Goal: Book appointment/travel/reservation

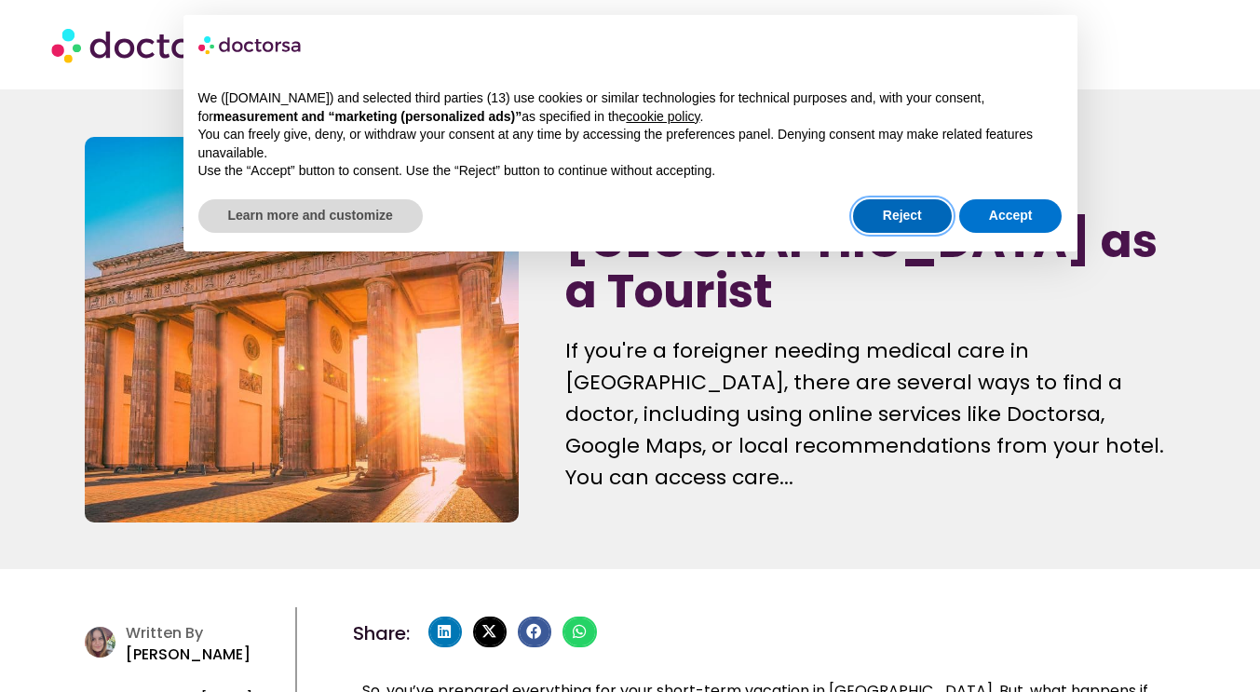
click at [890, 223] on button "Reject" at bounding box center [902, 216] width 99 height 34
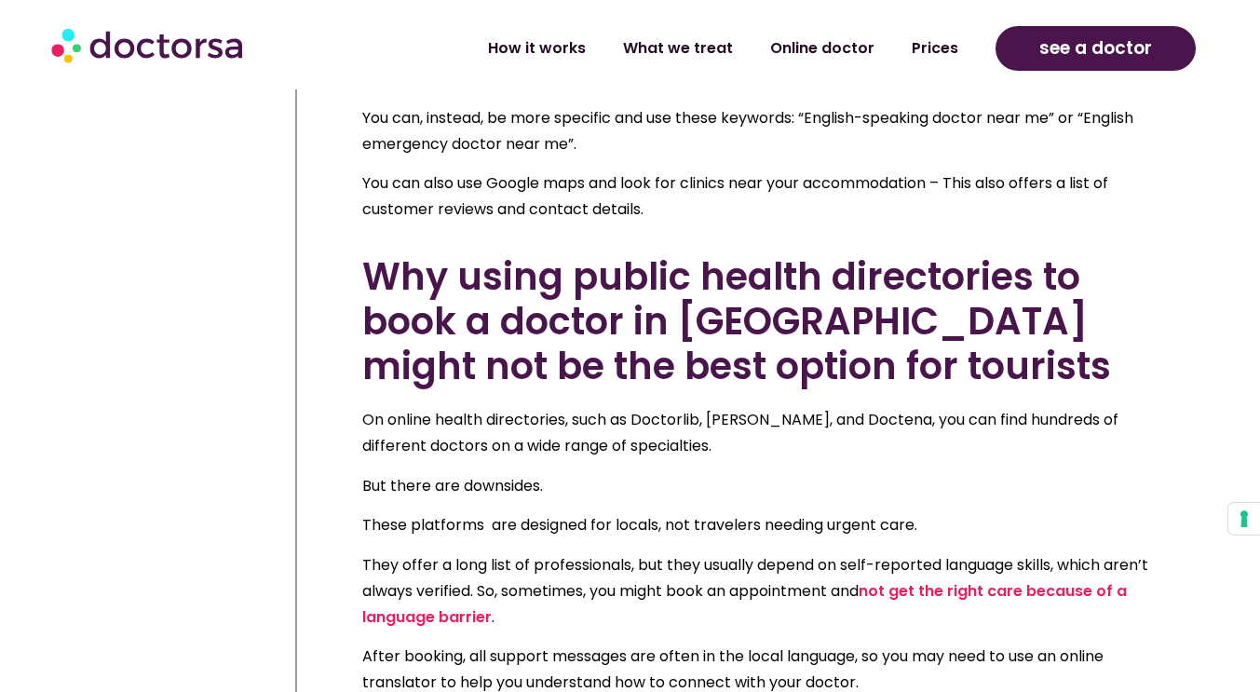
scroll to position [4733, 0]
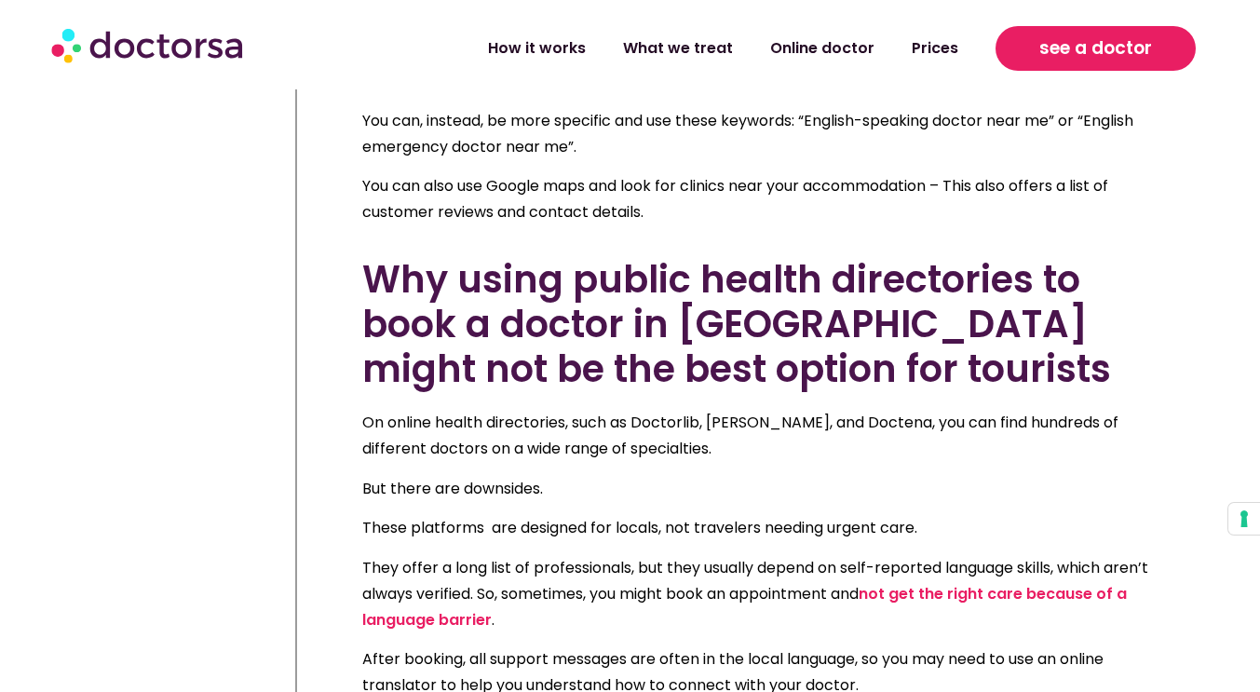
click at [1061, 60] on span "see a doctor" at bounding box center [1095, 49] width 113 height 30
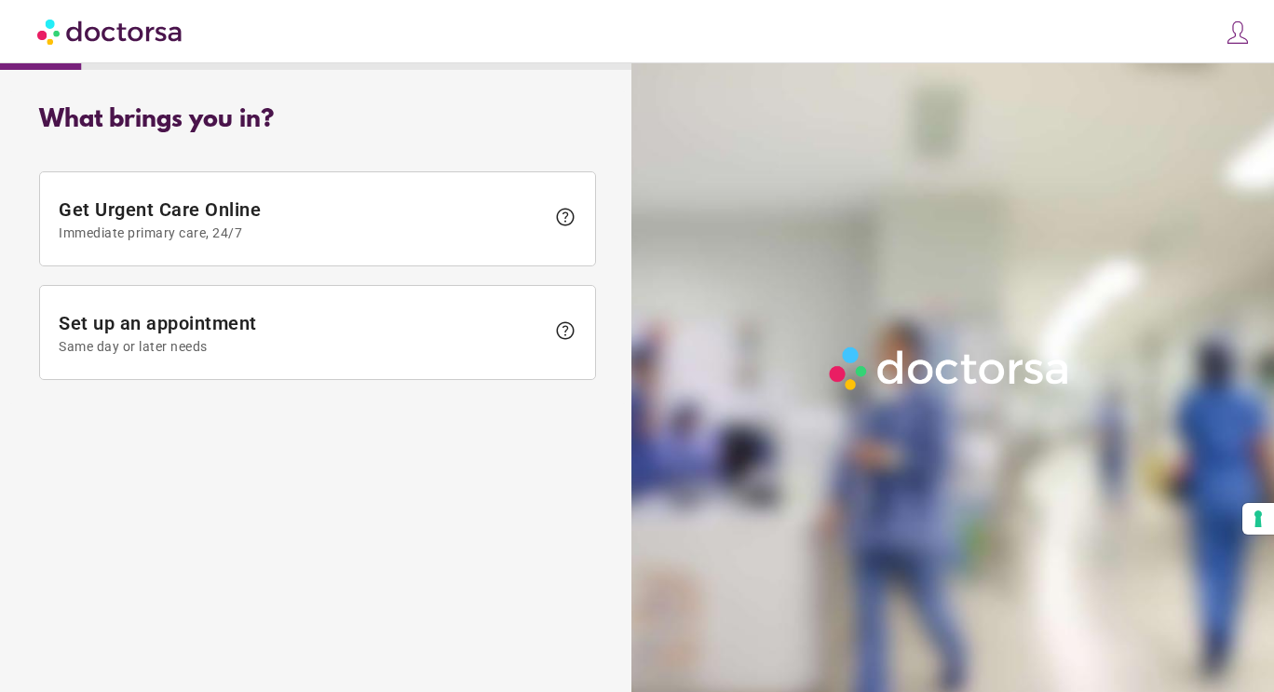
click at [298, 353] on span "Same day or later needs" at bounding box center [302, 346] width 486 height 15
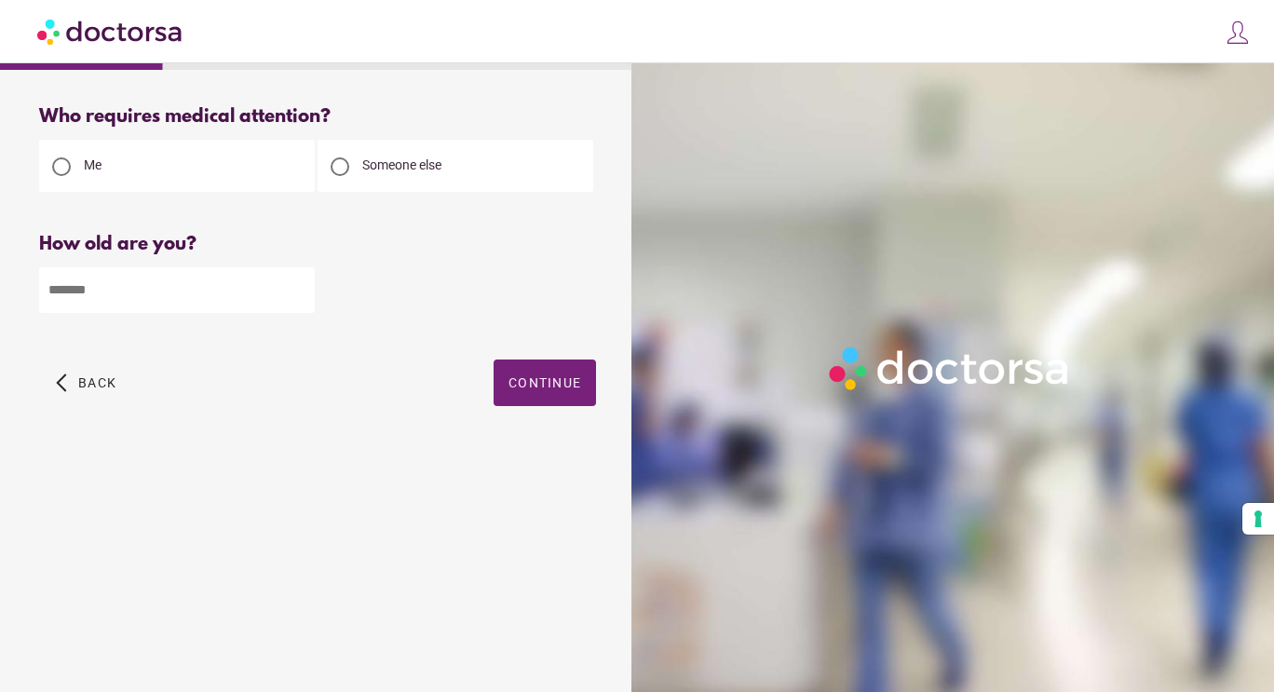
click at [241, 290] on input "number" at bounding box center [177, 290] width 276 height 46
type input "**"
click at [551, 386] on span "Continue" at bounding box center [544, 382] width 73 height 15
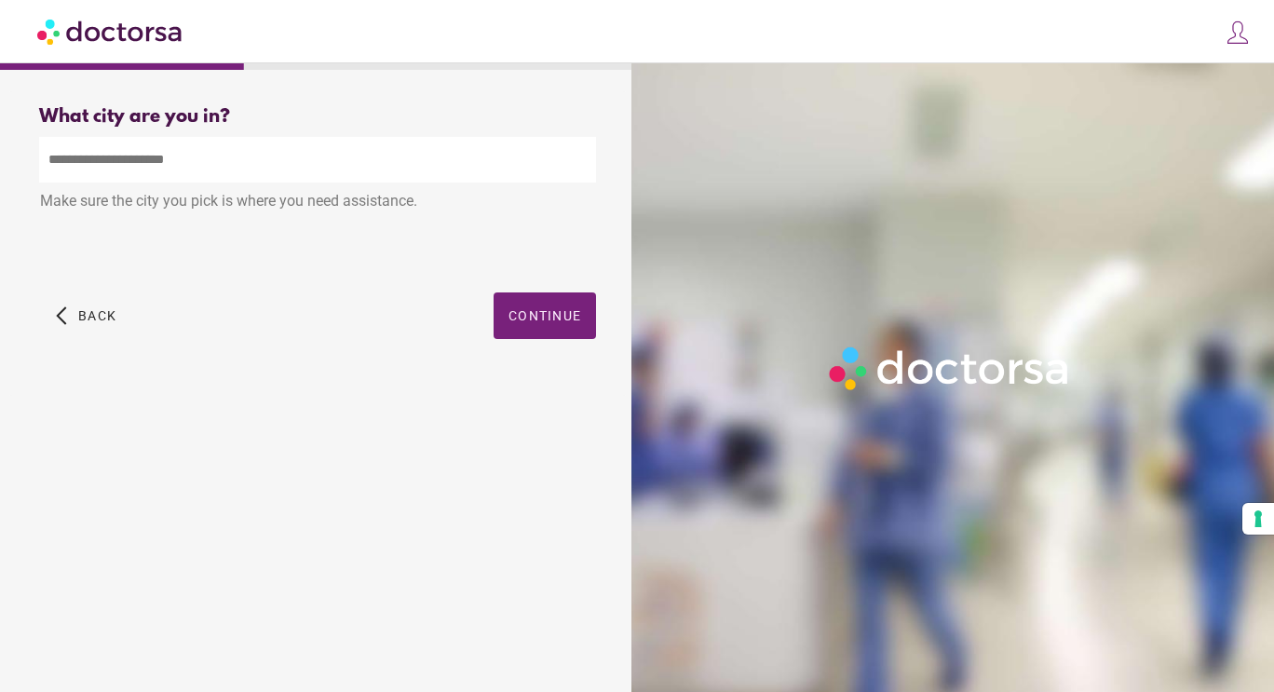
click at [265, 164] on input "text" at bounding box center [317, 160] width 557 height 46
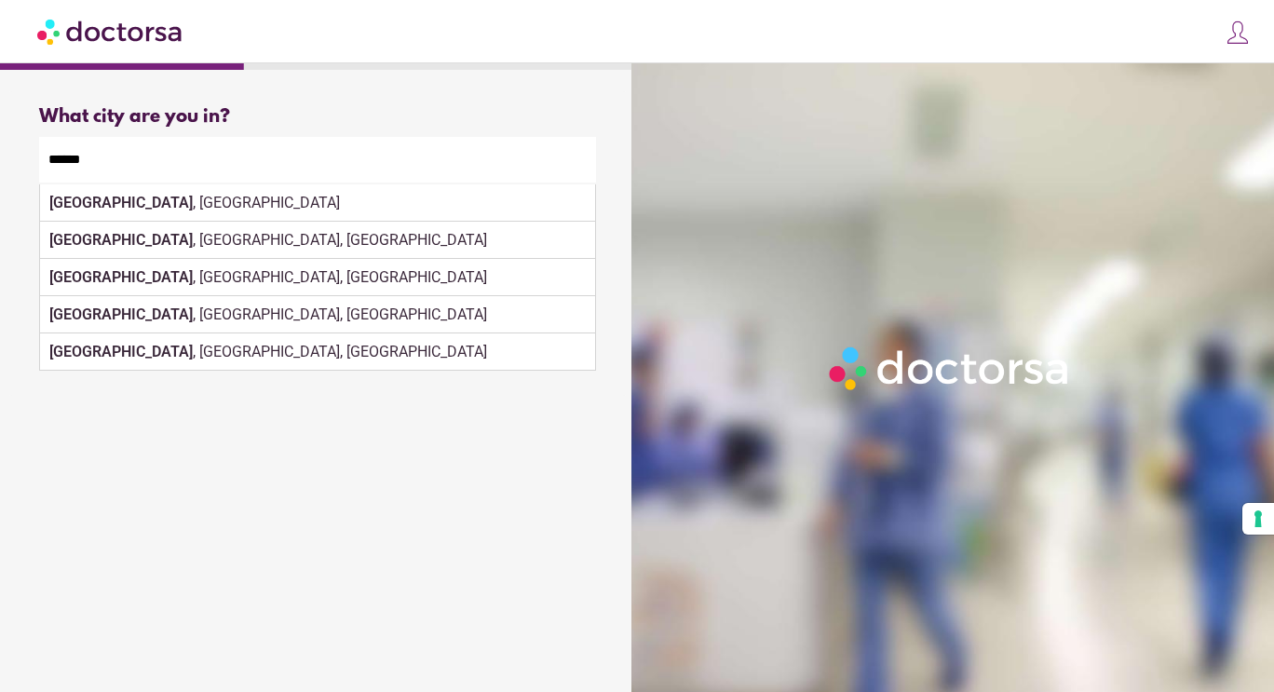
click at [503, 197] on div "Berlin , Germany" at bounding box center [317, 202] width 555 height 37
type input "**********"
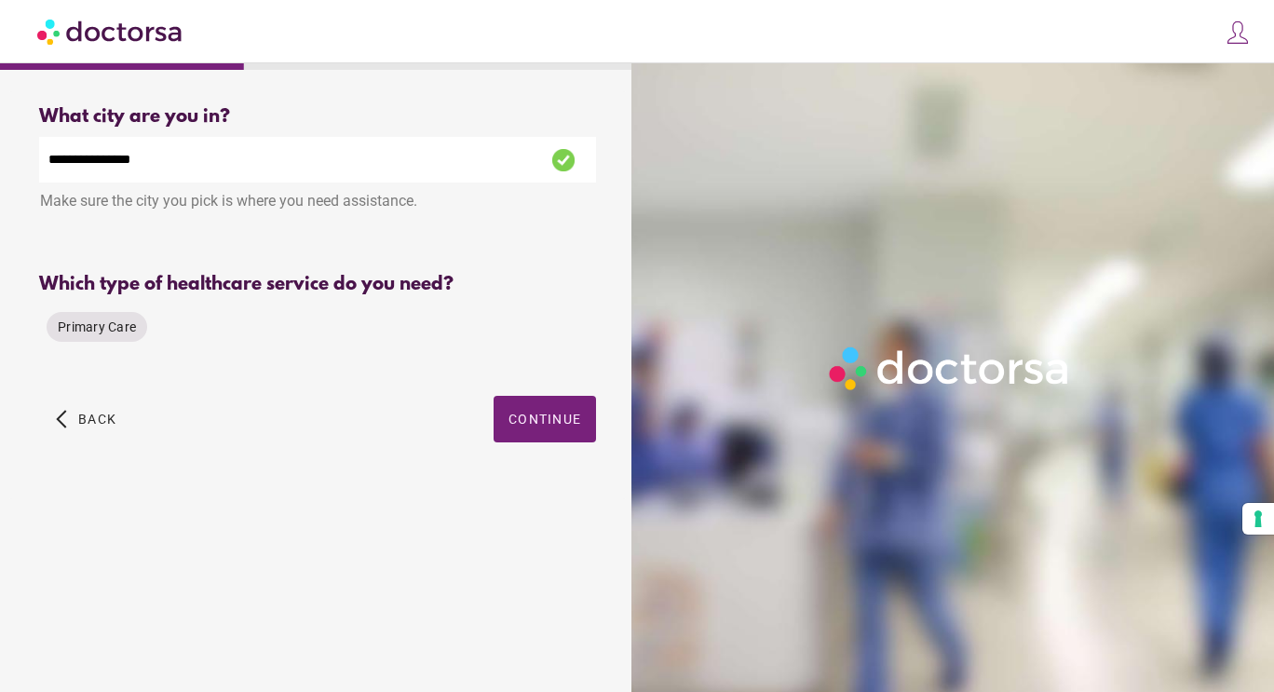
click at [558, 413] on span "Continue" at bounding box center [544, 418] width 73 height 15
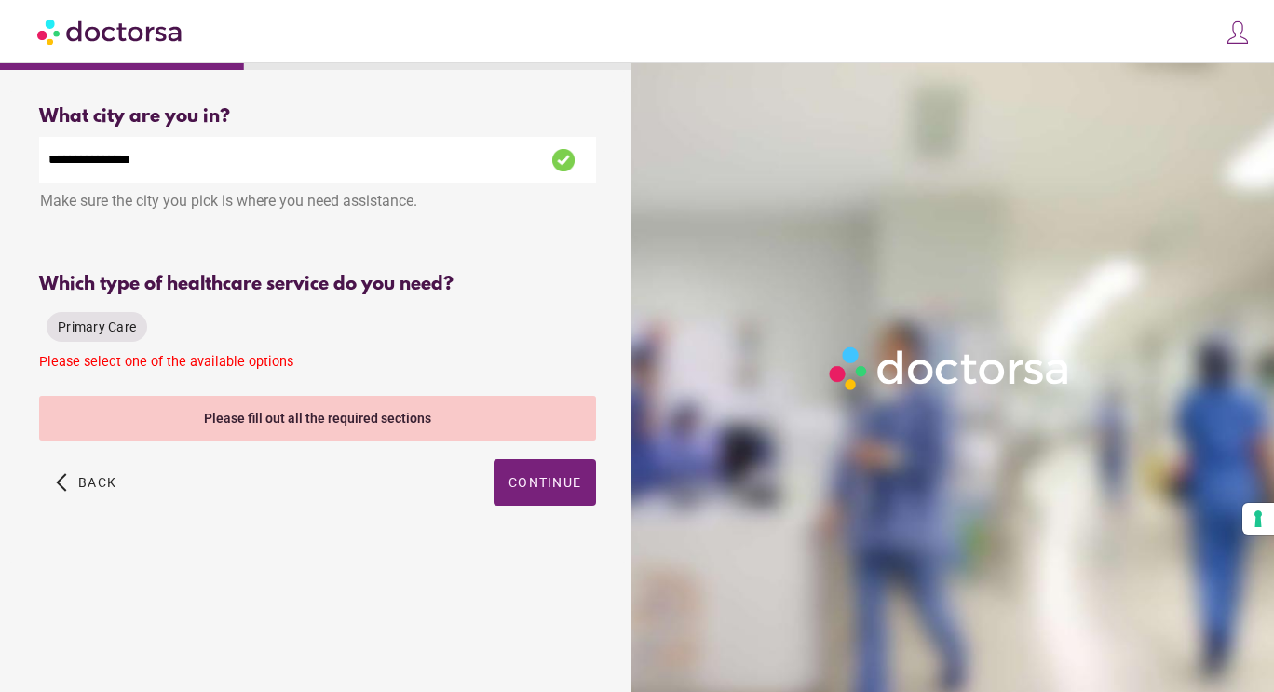
click at [96, 321] on span "Primary Care" at bounding box center [97, 326] width 78 height 15
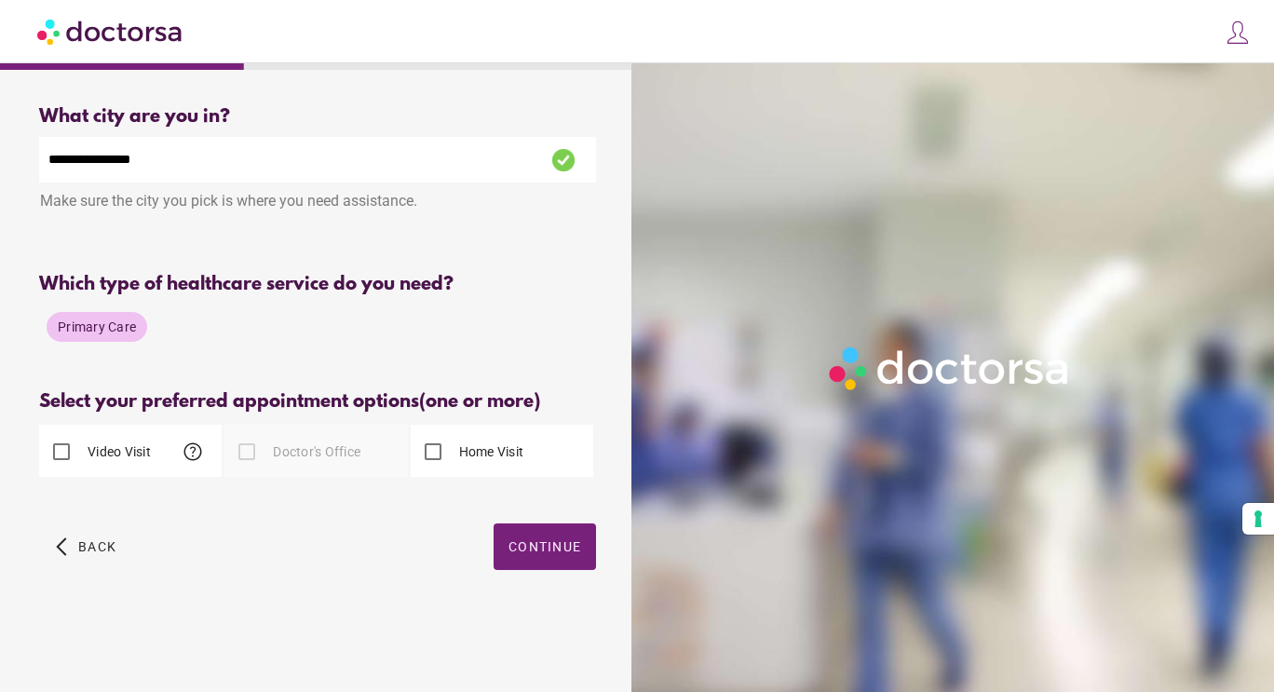
click at [328, 447] on label "Doctor's Office" at bounding box center [314, 451] width 91 height 19
